Goal: Contribute content: Add original content to the website for others to see

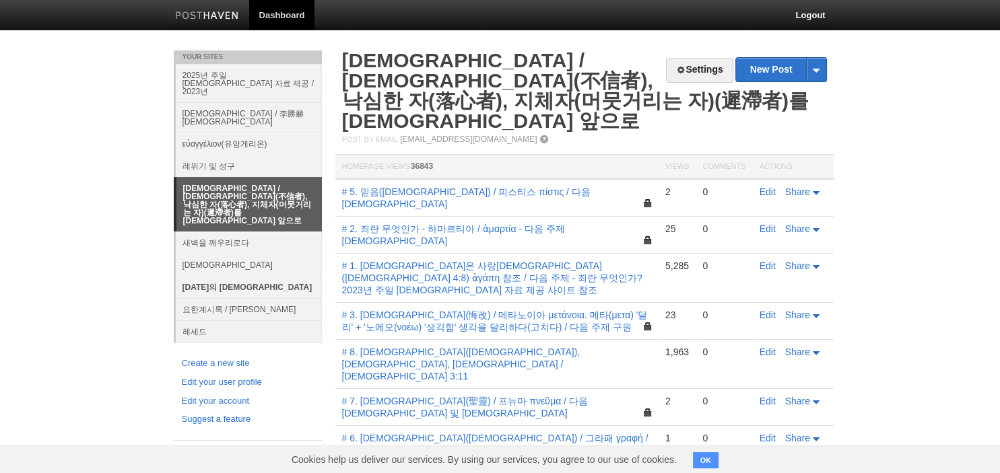
click at [205, 276] on link "[DATE]의 [DEMOGRAPHIC_DATA]" at bounding box center [249, 287] width 146 height 22
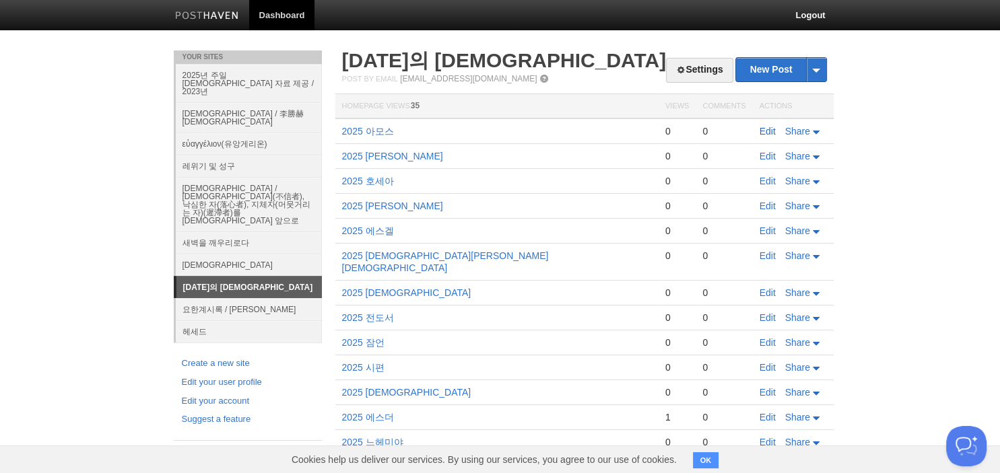
click at [767, 133] on link "Edit" at bounding box center [767, 131] width 16 height 11
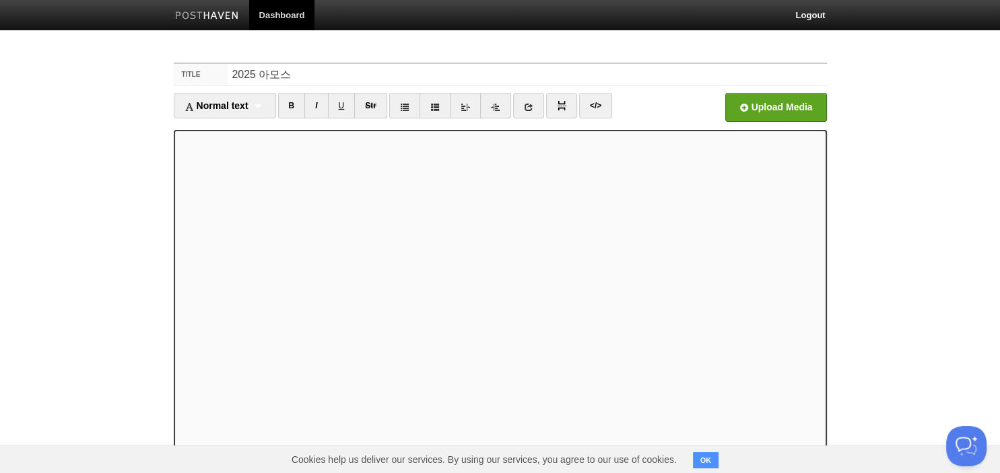
scroll to position [92, 0]
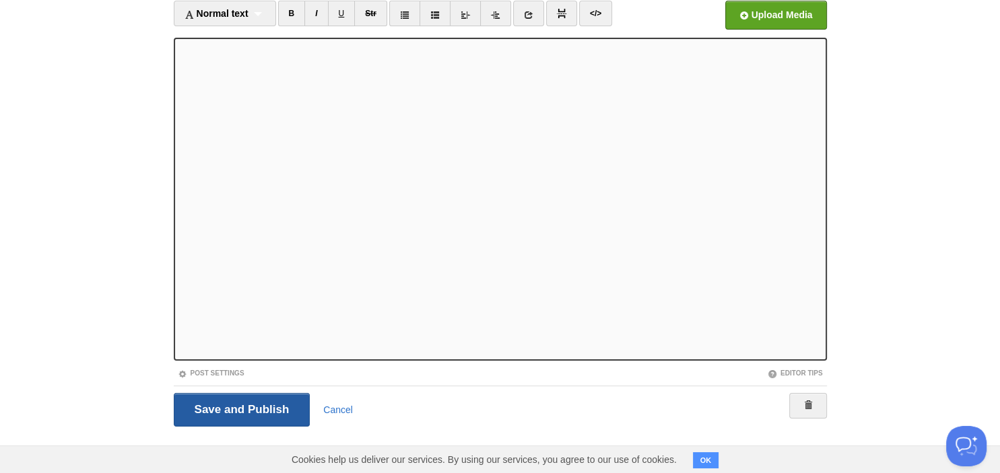
click at [277, 417] on input "Save and Publish" at bounding box center [242, 410] width 137 height 34
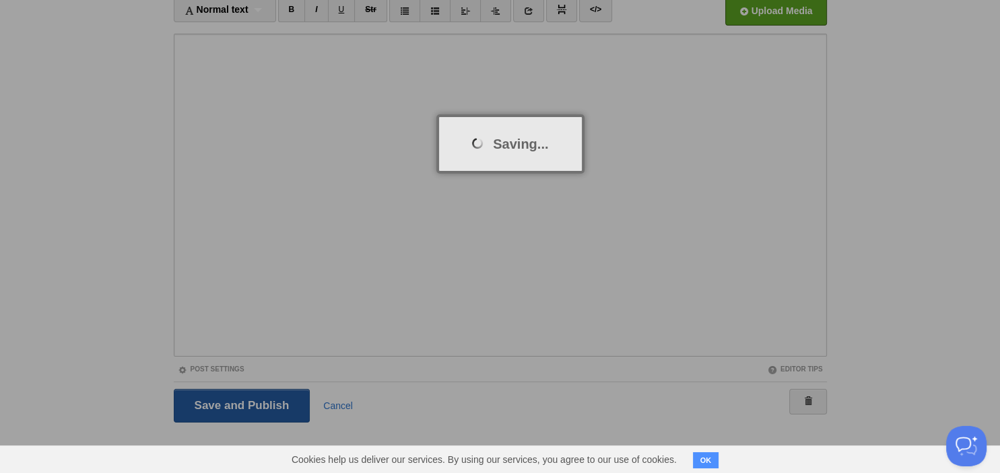
scroll to position [50, 0]
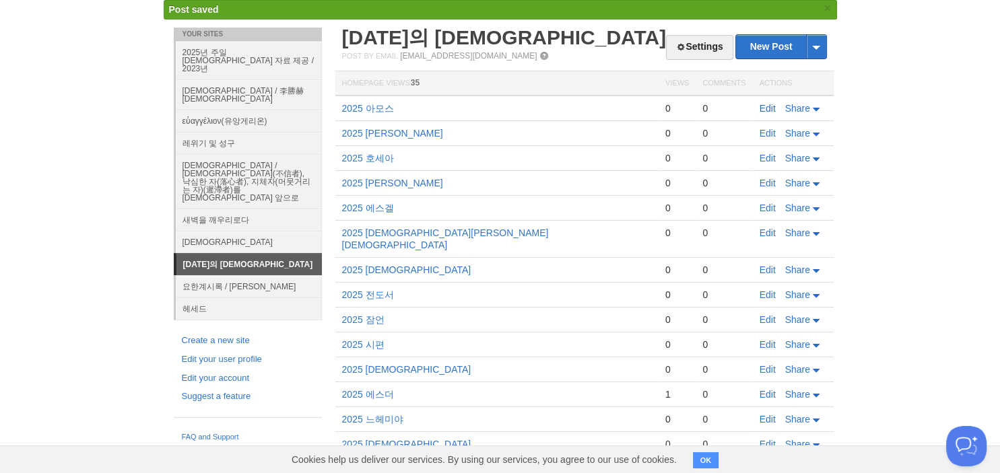
click at [761, 111] on link "Edit" at bounding box center [767, 108] width 16 height 11
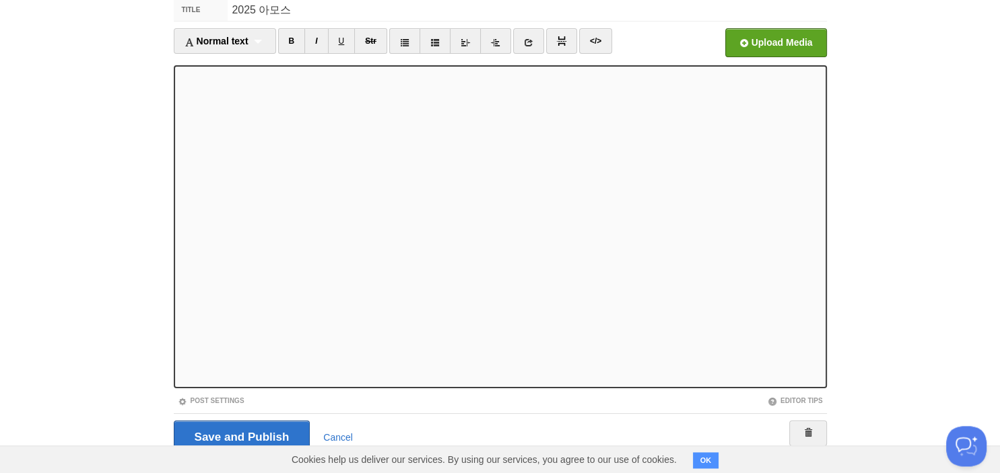
scroll to position [92, 0]
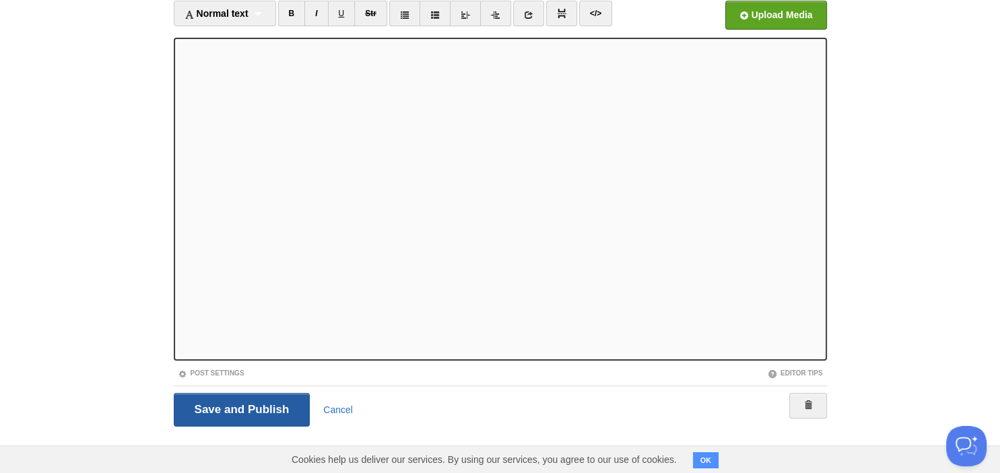
click at [257, 397] on input "Save and Publish" at bounding box center [242, 410] width 137 height 34
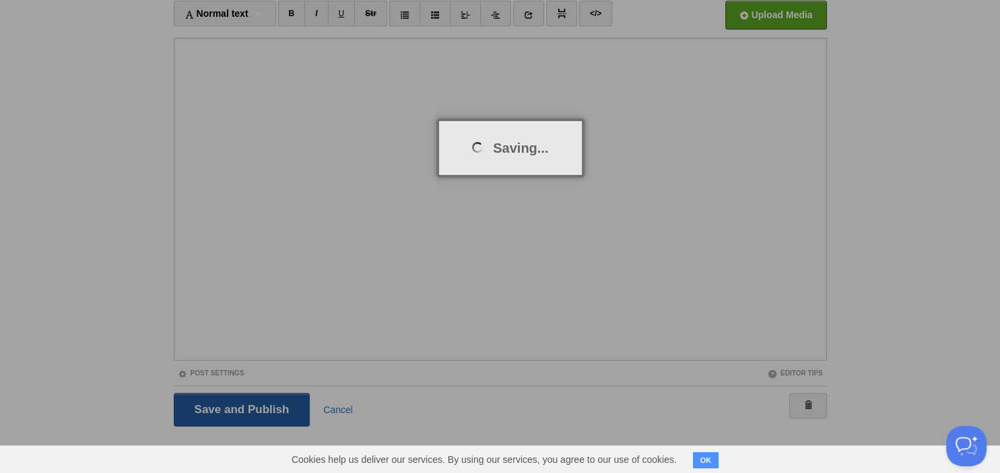
scroll to position [50, 0]
